Goal: Task Accomplishment & Management: Complete application form

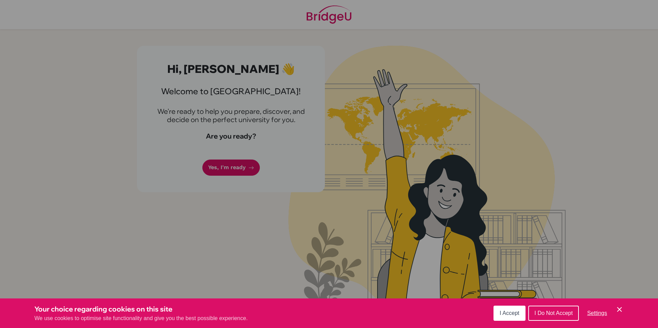
click at [355, 178] on div "Cookie Preferences" at bounding box center [329, 164] width 658 height 328
click at [615, 307] on div "I Accept I Do Not Accept Settings Cookie Control Close Icon" at bounding box center [558, 313] width 130 height 18
click at [617, 310] on icon "Cookie Control Close Icon" at bounding box center [619, 309] width 8 height 8
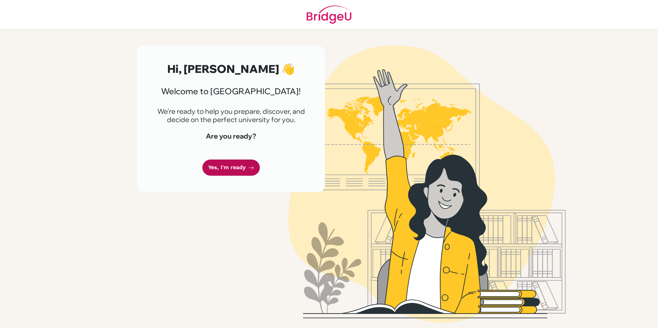
click at [222, 172] on link "Yes, I'm ready" at bounding box center [230, 168] width 57 height 16
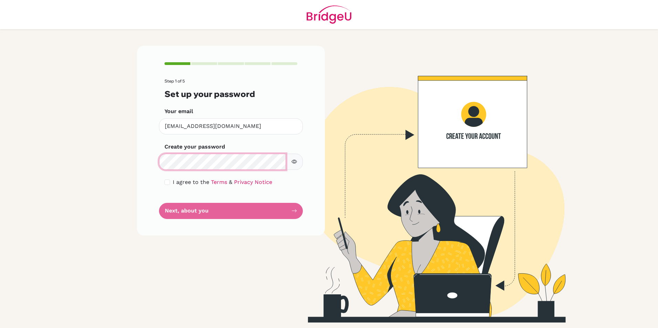
click at [0, 141] on html "Step 1 of 5 Set up your password Your email ashar8325@vivekhighschool.onmicroso…" at bounding box center [329, 164] width 658 height 328
click at [176, 182] on span "I agree to the" at bounding box center [191, 182] width 36 height 7
click at [168, 184] on input "checkbox" at bounding box center [167, 183] width 6 height 6
checkbox input "true"
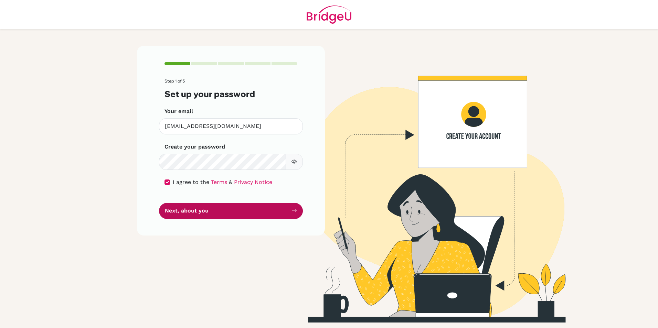
click at [195, 218] on button "Next, about you" at bounding box center [231, 211] width 144 height 16
drag, startPoint x: 211, startPoint y: 210, endPoint x: 558, endPoint y: 266, distance: 351.9
click at [211, 210] on button "Next, about you" at bounding box center [231, 211] width 144 height 16
